Goal: Task Accomplishment & Management: Complete application form

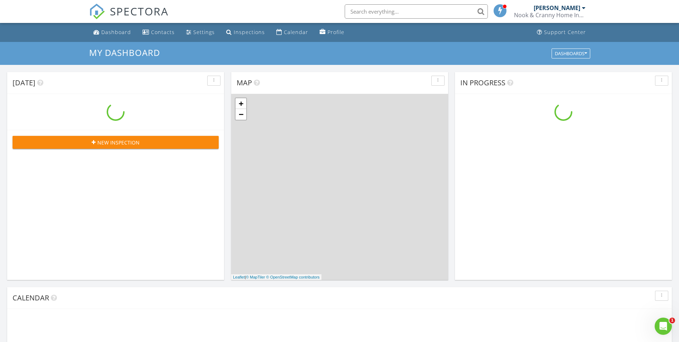
scroll to position [663, 690]
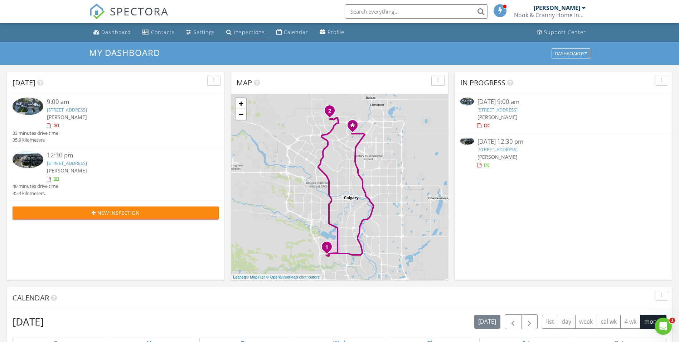
click at [244, 34] on div "Inspections" at bounding box center [249, 32] width 31 height 7
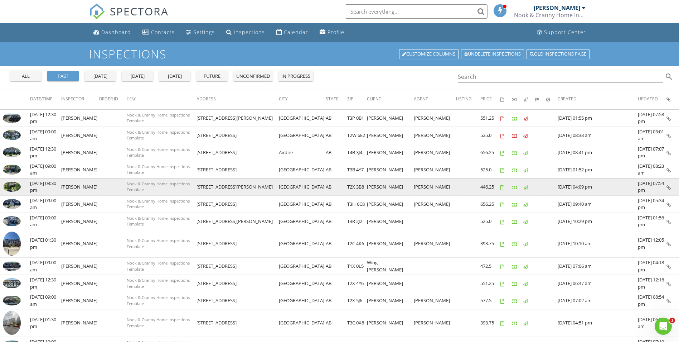
click at [14, 190] on img at bounding box center [12, 187] width 18 height 10
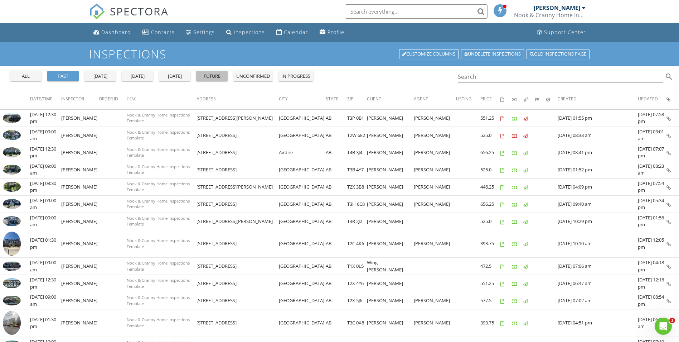
click at [216, 78] on div "future" at bounding box center [212, 76] width 26 height 7
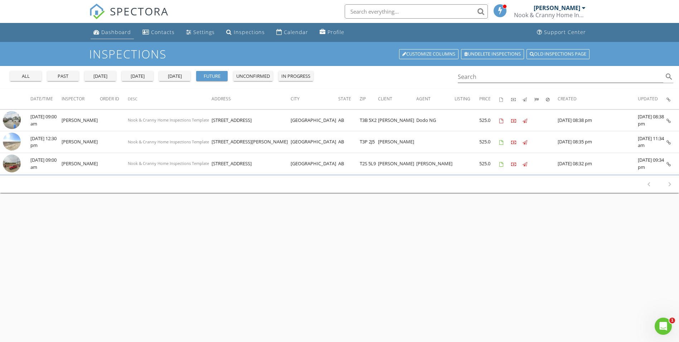
click at [100, 34] on link "Dashboard" at bounding box center [112, 32] width 43 height 13
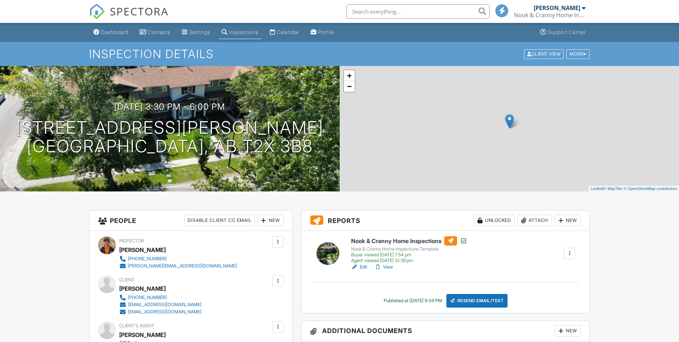
click at [367, 241] on h6 "Nook & Cranny Home Inspections" at bounding box center [409, 240] width 116 height 9
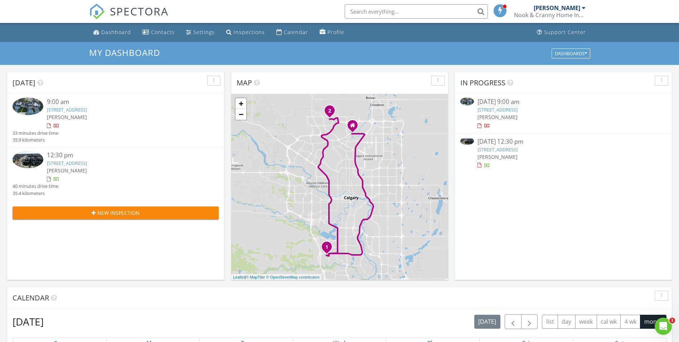
click at [78, 164] on link "[STREET_ADDRESS]" at bounding box center [67, 163] width 40 height 6
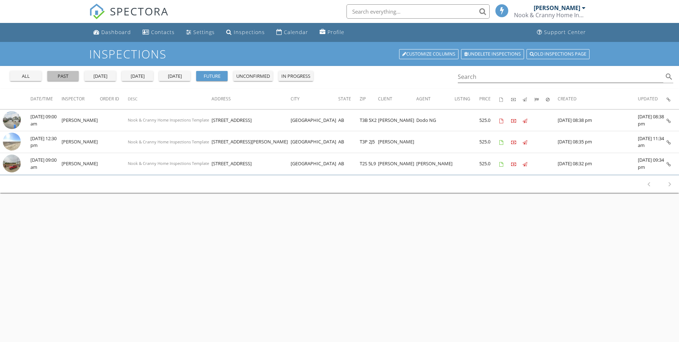
click at [68, 77] on div "past" at bounding box center [63, 76] width 26 height 7
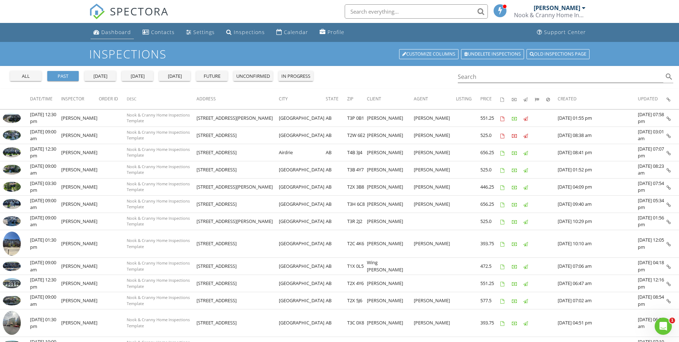
click at [100, 30] on link "Dashboard" at bounding box center [112, 32] width 43 height 13
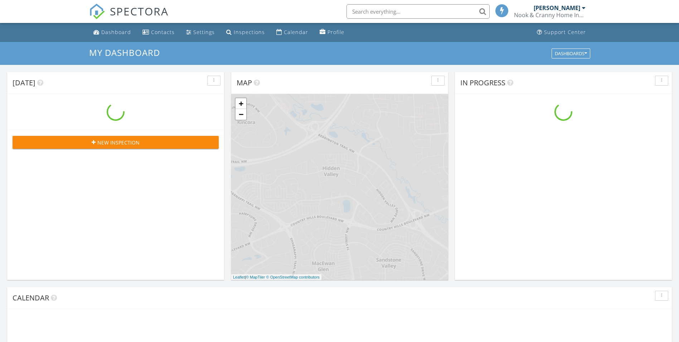
scroll to position [663, 690]
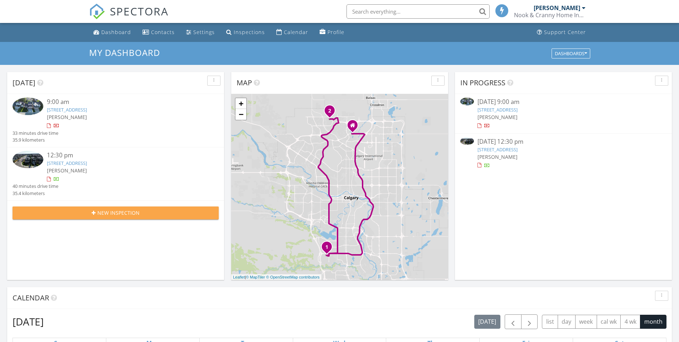
click at [114, 216] on span "New Inspection" at bounding box center [118, 213] width 42 height 8
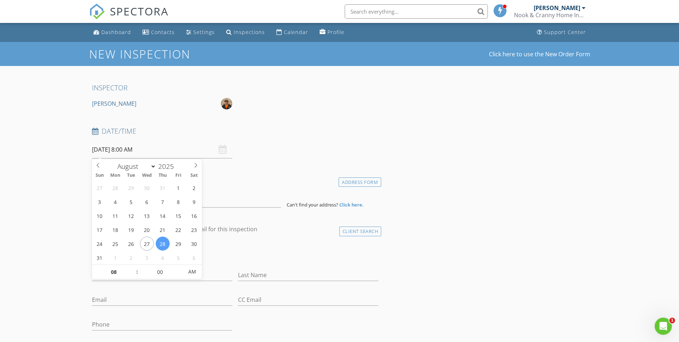
click at [103, 149] on input "08/28/2025 8:00 AM" at bounding box center [162, 150] width 140 height 18
select select "8"
type input "09/02/2025 8:00 AM"
drag, startPoint x: 117, startPoint y: 270, endPoint x: 109, endPoint y: 271, distance: 8.3
click at [109, 271] on input "08" at bounding box center [114, 272] width 44 height 14
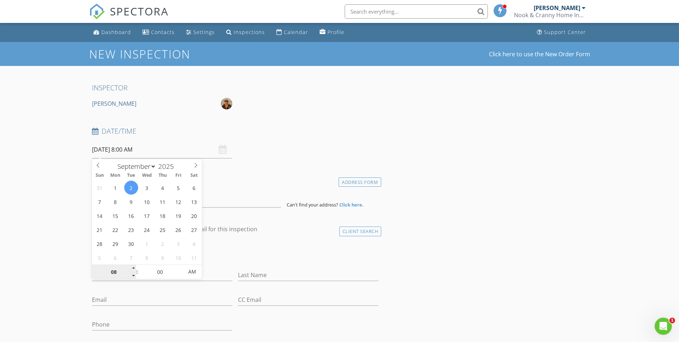
drag, startPoint x: 117, startPoint y: 271, endPoint x: 109, endPoint y: 272, distance: 8.1
click at [109, 272] on input "08" at bounding box center [114, 272] width 44 height 14
type input "01"
type input "09/02/2025 1:00 AM"
click at [161, 272] on input "00" at bounding box center [160, 272] width 44 height 14
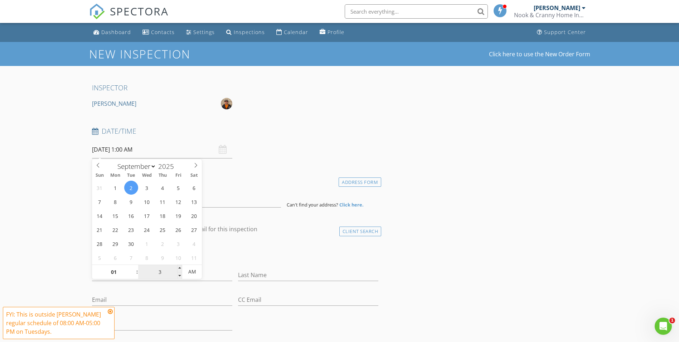
type input "30"
type input "[DATE] 1:30 PM"
click at [189, 270] on span "AM" at bounding box center [192, 271] width 20 height 14
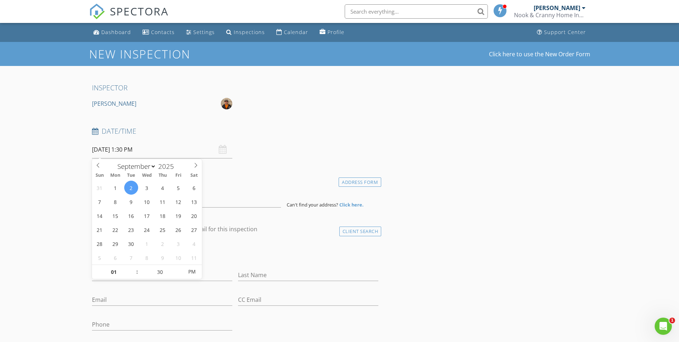
click at [251, 157] on div "Date/Time 09/02/2025 1:30 PM" at bounding box center [235, 142] width 293 height 32
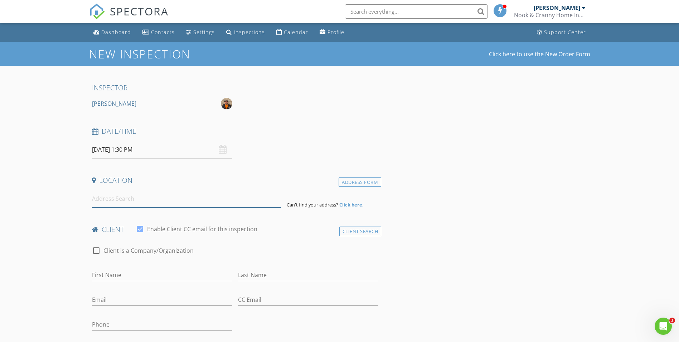
click at [129, 198] on input at bounding box center [186, 199] width 189 height 18
paste input "24 Rivercrest Drive"
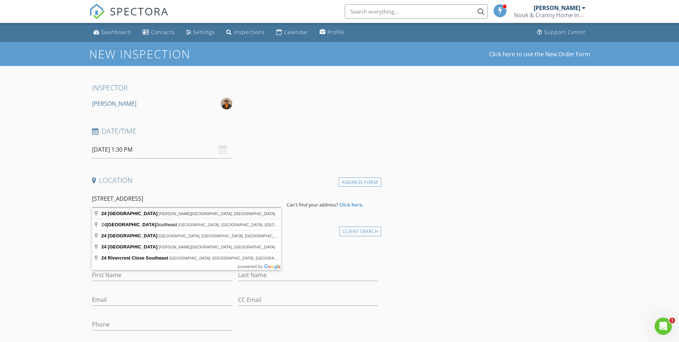
type input "24 Rivercrest Drive, Cochrane, AB, Canada"
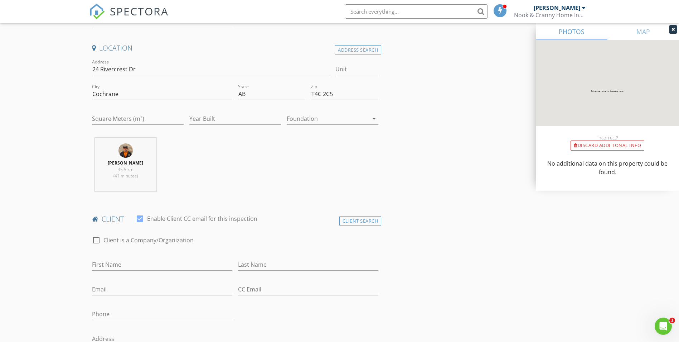
scroll to position [143, 0]
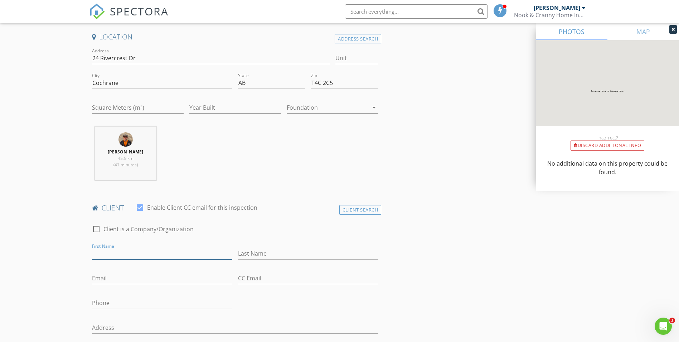
click at [117, 252] on input "First Name" at bounding box center [162, 253] width 140 height 12
paste input "Alan"
type input "Alan"
click at [274, 251] on input "Last Name" at bounding box center [308, 253] width 140 height 12
paste input "Murray"
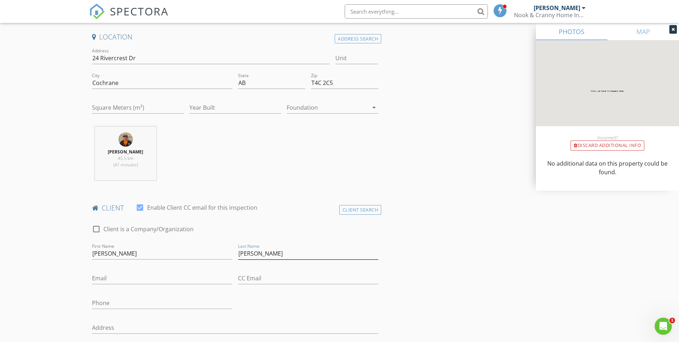
type input "Murray"
click at [127, 276] on input "Email" at bounding box center [162, 278] width 140 height 12
paste input "al-m@live.com"
type input "al-m@live.com"
click at [97, 299] on input "Phone" at bounding box center [162, 303] width 140 height 12
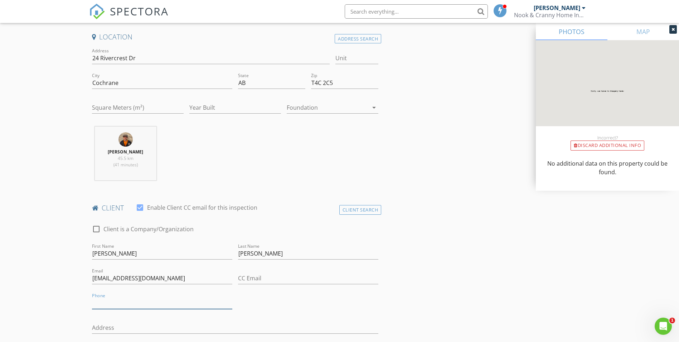
paste input "587-897-0777"
type input "587-897-0777"
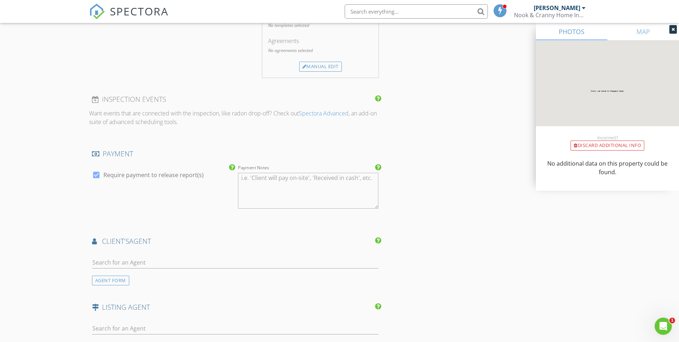
scroll to position [716, 0]
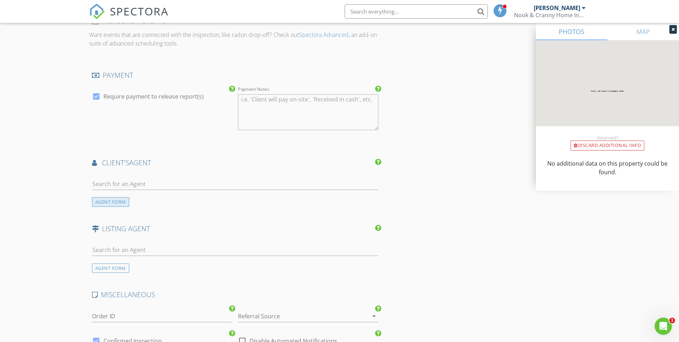
click at [111, 203] on div "AGENT FORM" at bounding box center [110, 202] width 37 height 10
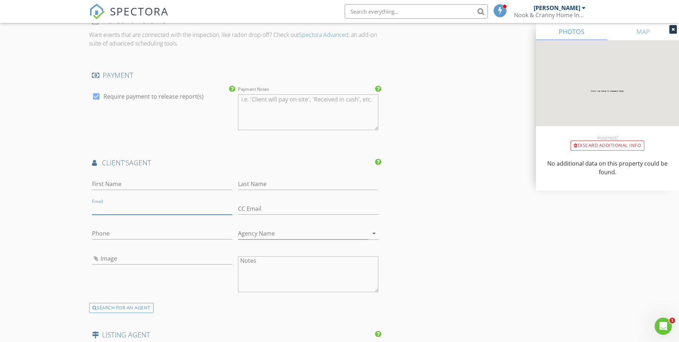
click at [113, 206] on input "Email" at bounding box center [162, 209] width 140 height 12
paste input "healdgary@gmail.com"
type input "healdgary@gmail.com"
click at [136, 184] on input "First Name" at bounding box center [162, 184] width 140 height 12
paste input "Gary"
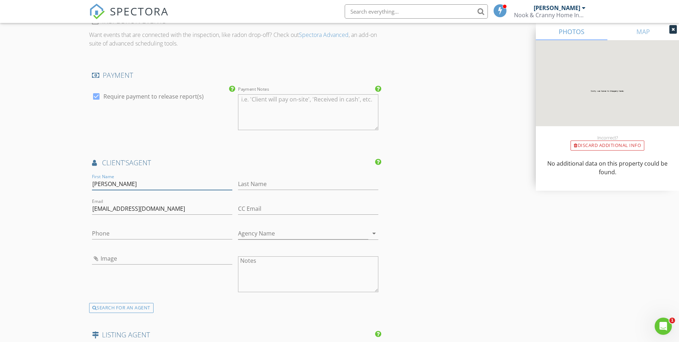
type input "Gary"
click at [249, 182] on input "Last Name" at bounding box center [308, 184] width 140 height 12
paste input "Heald"
type input "Heald"
click at [243, 229] on input "Agency Name" at bounding box center [303, 233] width 130 height 12
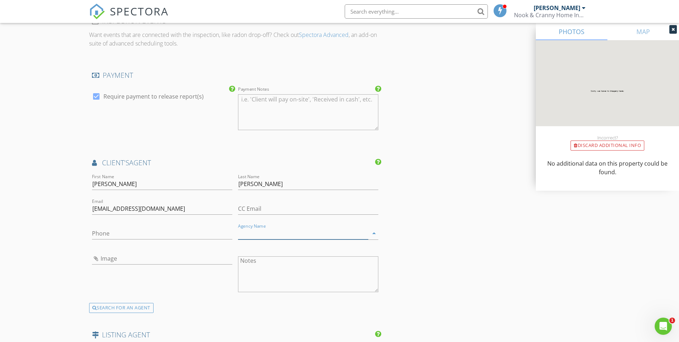
paste input "RE/MAX First"
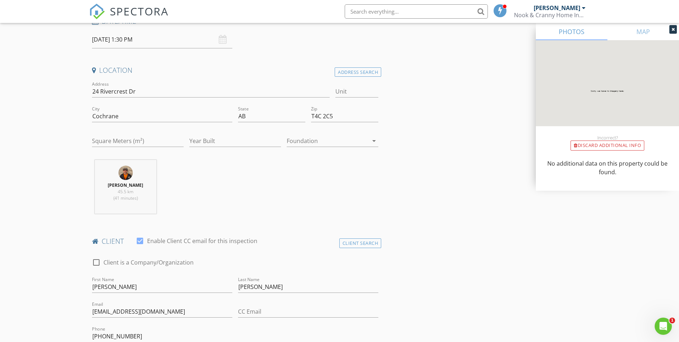
scroll to position [72, 0]
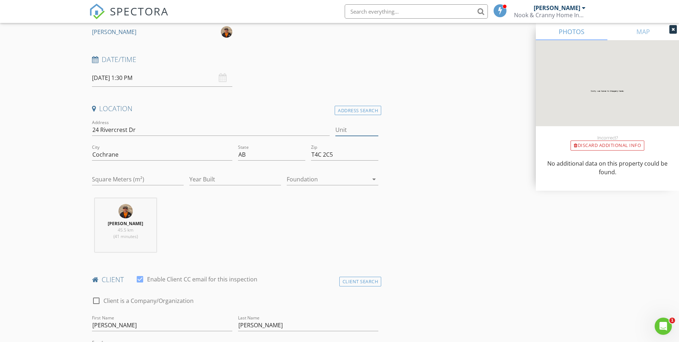
click at [353, 131] on input "Unit" at bounding box center [356, 130] width 43 height 12
type input "RE/MAX First"
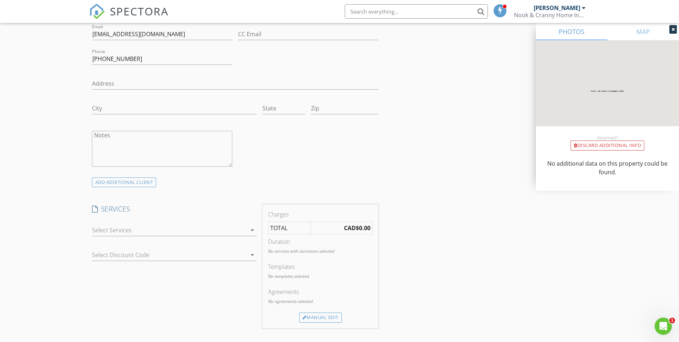
scroll to position [394, 0]
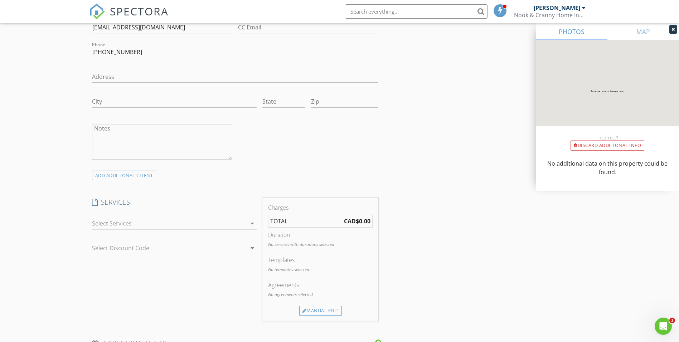
type input "501"
click at [111, 219] on div at bounding box center [169, 222] width 155 height 11
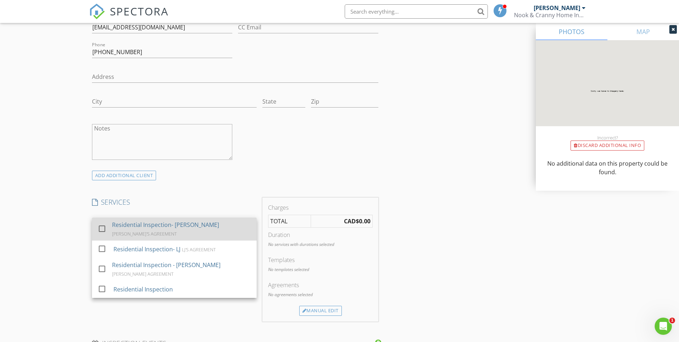
click at [117, 225] on div "Residential Inspection- BRIAN" at bounding box center [165, 224] width 107 height 9
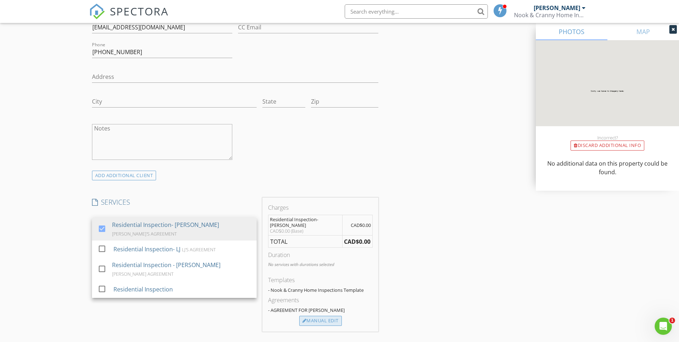
click at [313, 315] on div "Manual Edit" at bounding box center [320, 320] width 43 height 10
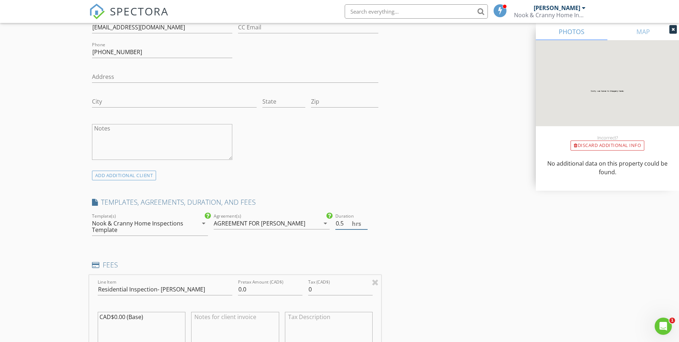
click at [363, 220] on input "0.5" at bounding box center [351, 223] width 32 height 12
click at [363, 220] on input "1" at bounding box center [351, 223] width 32 height 12
click at [363, 220] on input "1.5" at bounding box center [351, 223] width 32 height 12
click at [363, 220] on input "2" at bounding box center [351, 223] width 32 height 12
type input "2.5"
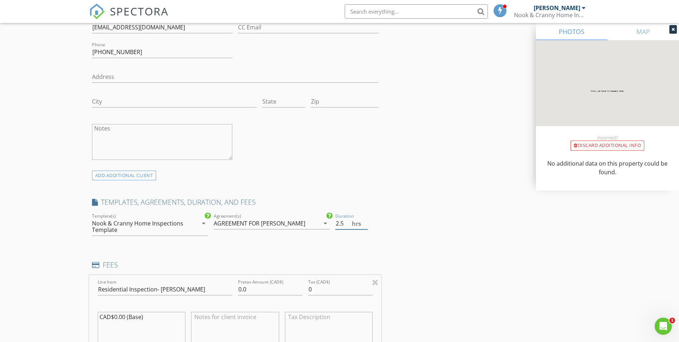
click at [363, 220] on input "2.5" at bounding box center [351, 223] width 32 height 12
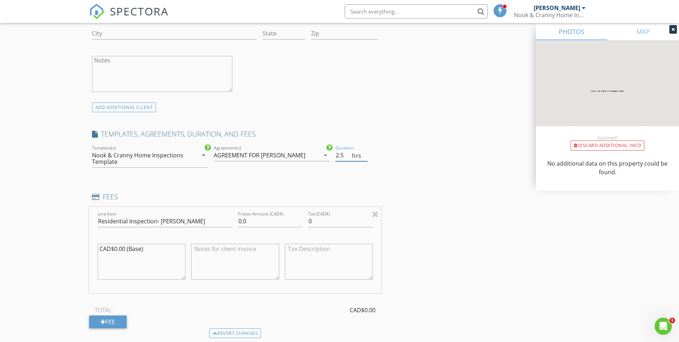
scroll to position [465, 0]
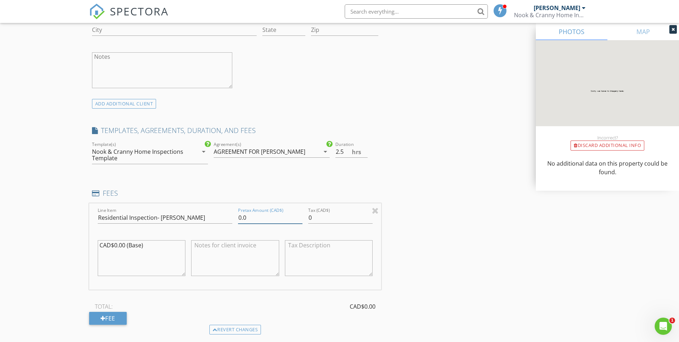
drag, startPoint x: 246, startPoint y: 218, endPoint x: 233, endPoint y: 218, distance: 12.9
click at [233, 218] on div "Line Item Residential Inspection- BRIAN Pretax Amount (CAD$) 0.0 Tax (CAD$) 0 C…" at bounding box center [235, 246] width 293 height 86
type input "450"
drag, startPoint x: 313, startPoint y: 218, endPoint x: 306, endPoint y: 218, distance: 6.8
click at [306, 218] on div "Tax (CAD$) 0" at bounding box center [340, 218] width 70 height 25
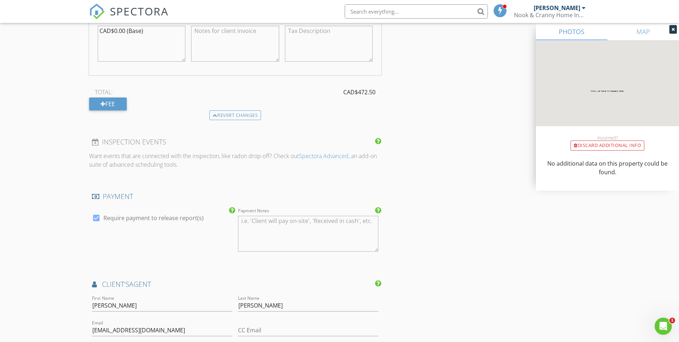
scroll to position [680, 0]
type input "22.50"
click at [95, 217] on div at bounding box center [96, 217] width 12 height 12
checkbox input "false"
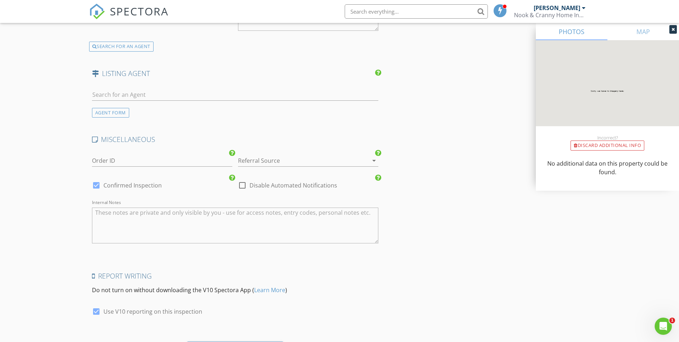
scroll to position [1103, 0]
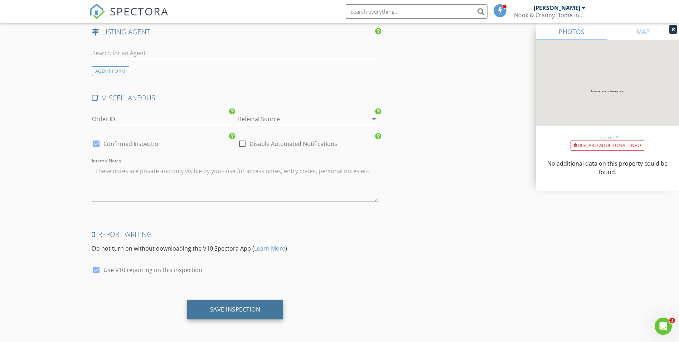
click at [244, 308] on div "Save Inspection" at bounding box center [235, 308] width 50 height 7
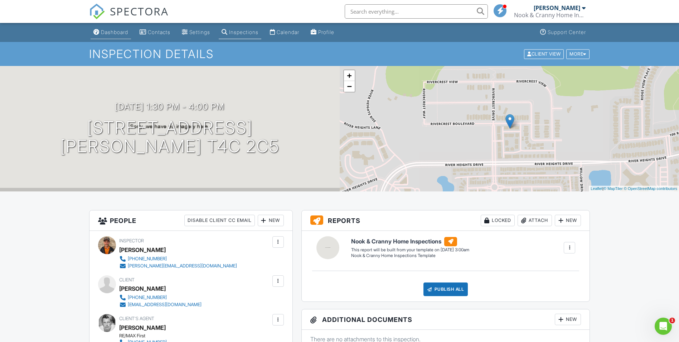
click at [115, 32] on div "Dashboard" at bounding box center [114, 32] width 27 height 6
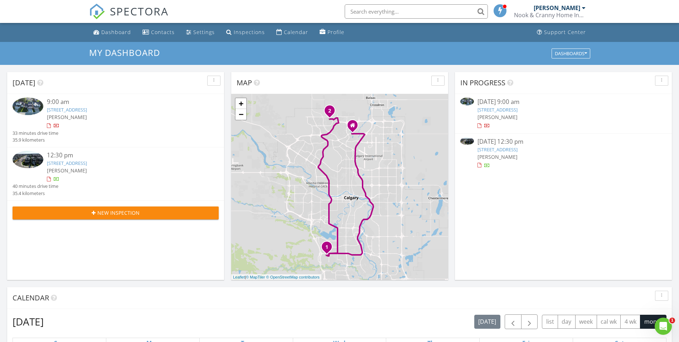
click at [87, 163] on link "898 Evanston Dr NW, Calgary, AB T3P 0B1" at bounding box center [67, 163] width 40 height 6
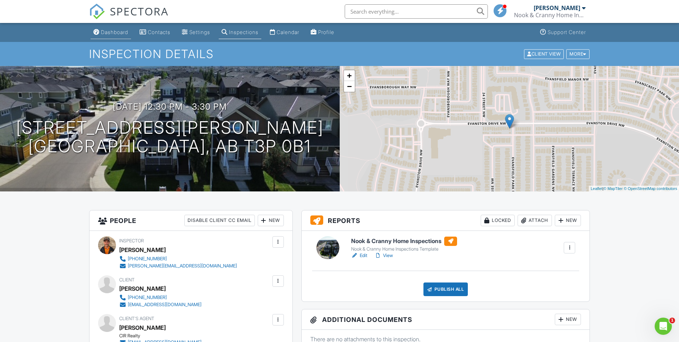
click at [127, 31] on div "Dashboard" at bounding box center [114, 32] width 27 height 6
